Goal: Transaction & Acquisition: Subscribe to service/newsletter

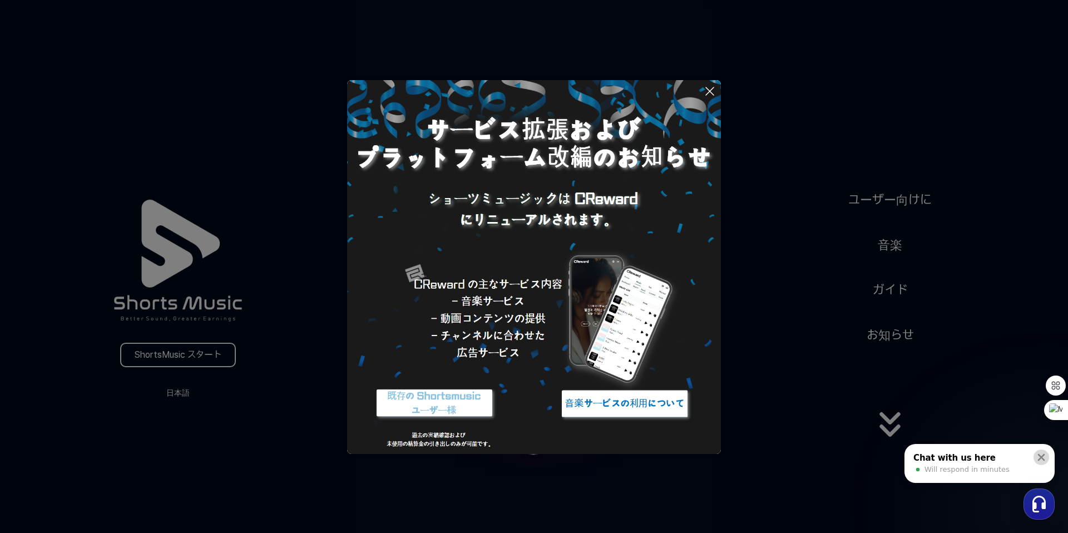
click at [1042, 455] on icon at bounding box center [1041, 457] width 7 height 7
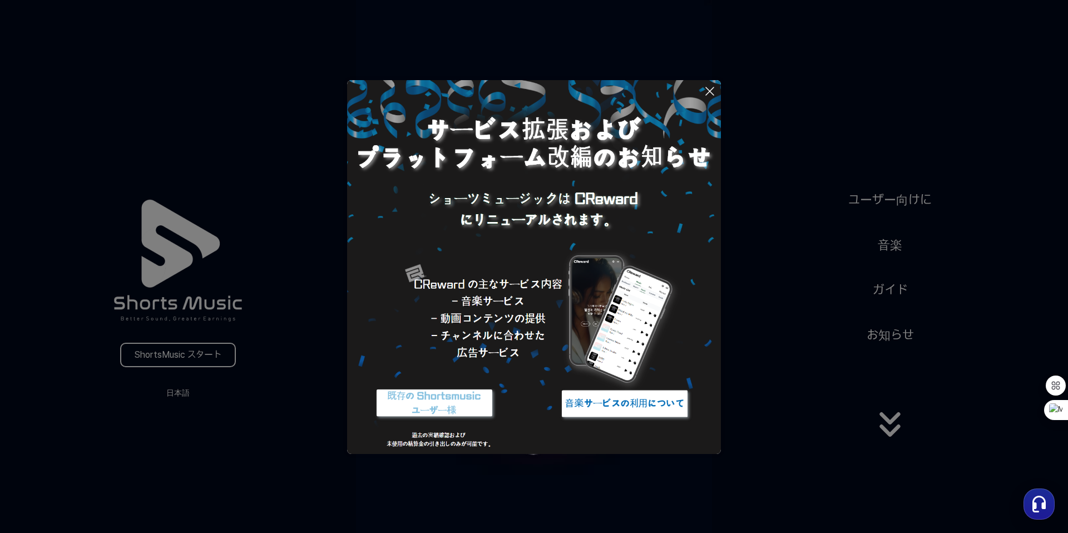
click at [904, 433] on button at bounding box center [534, 266] width 1068 height 533
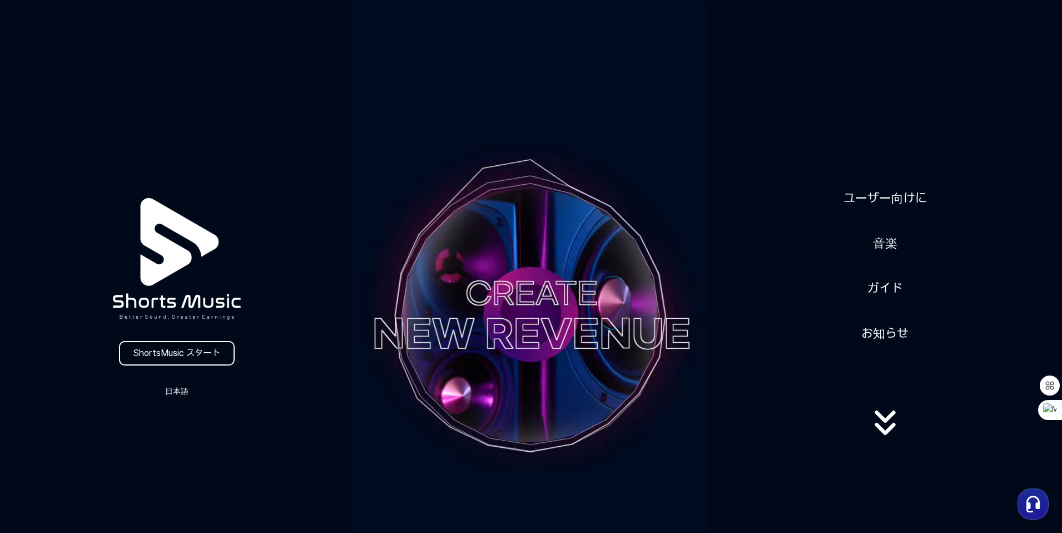
click at [180, 356] on link "ShortsMusic スタート" at bounding box center [177, 353] width 116 height 24
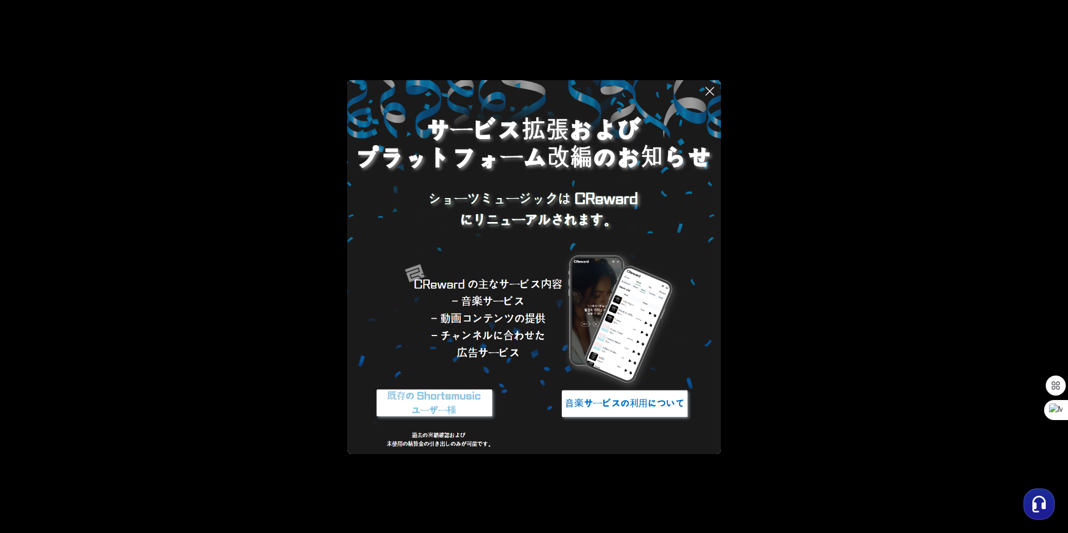
click at [418, 398] on img at bounding box center [434, 404] width 139 height 42
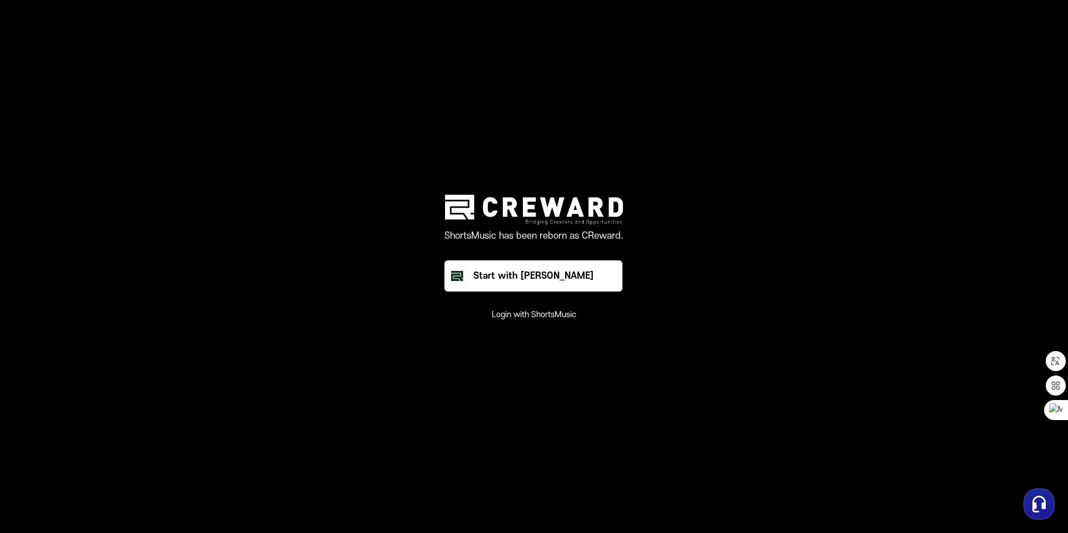
click at [744, 125] on main "ShortsMusic has been reborn as CReward. Start with Creward Login with ShortsMus…" at bounding box center [534, 266] width 1068 height 533
click at [596, 274] on button "Start with [PERSON_NAME]" at bounding box center [533, 275] width 178 height 31
